Goal: Task Accomplishment & Management: Manage account settings

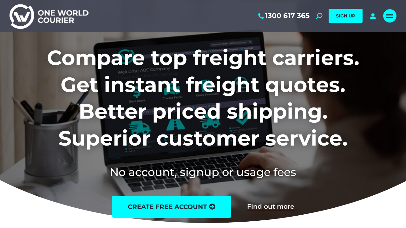
click at [388, 18] on div "Mobile menu icon" at bounding box center [390, 15] width 7 height 5
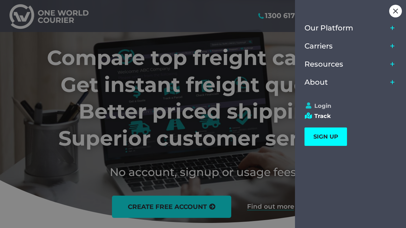
click at [321, 108] on link "Login" at bounding box center [348, 106] width 86 height 7
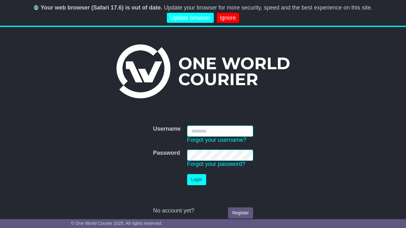
type input "**********"
click at [204, 181] on button "Login" at bounding box center [196, 179] width 19 height 11
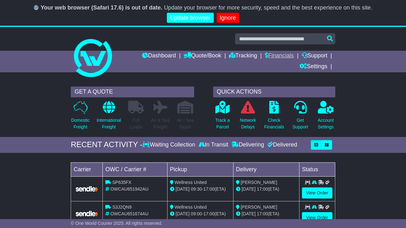
click at [279, 54] on link "Financials" at bounding box center [279, 56] width 29 height 11
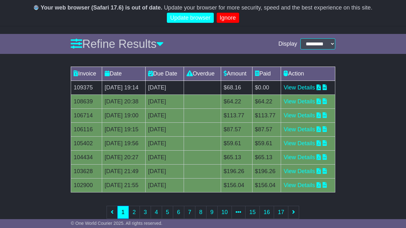
scroll to position [109, 0]
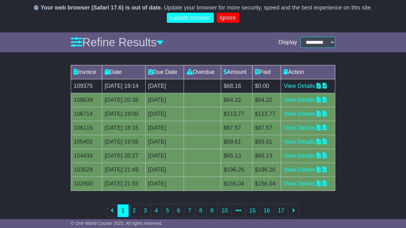
click at [321, 103] on icon at bounding box center [319, 100] width 4 height 6
